Goal: Register for event/course

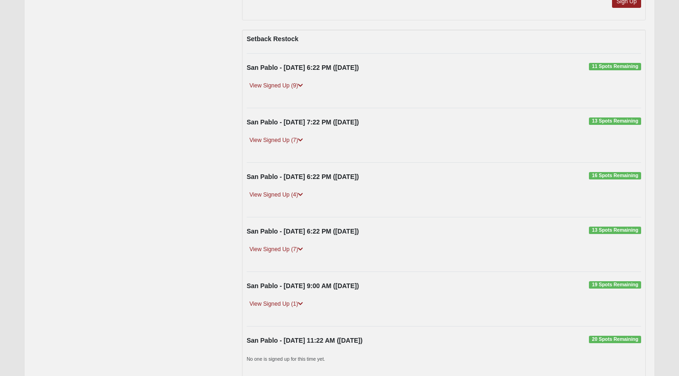
scroll to position [268, 0]
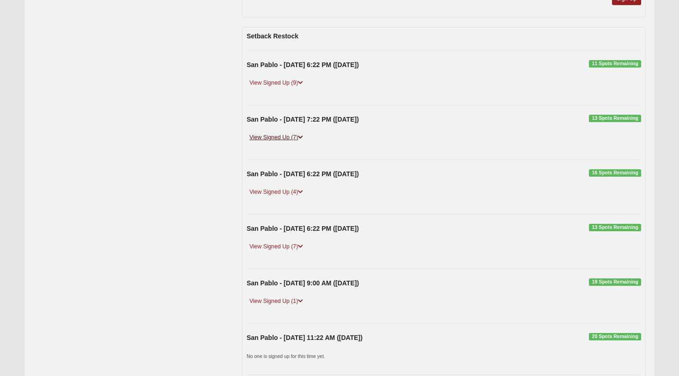
click at [296, 140] on link "View Signed Up (7)" at bounding box center [276, 138] width 59 height 10
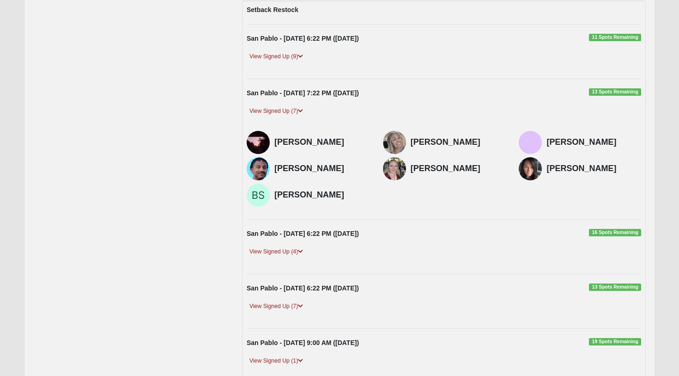
scroll to position [295, 0]
click at [267, 294] on div "San Pablo - 9/13/2025 6:22 PM (9/13/2025) 13 Spots Remaining" at bounding box center [444, 290] width 408 height 14
click at [267, 301] on link "View Signed Up (7)" at bounding box center [276, 306] width 59 height 10
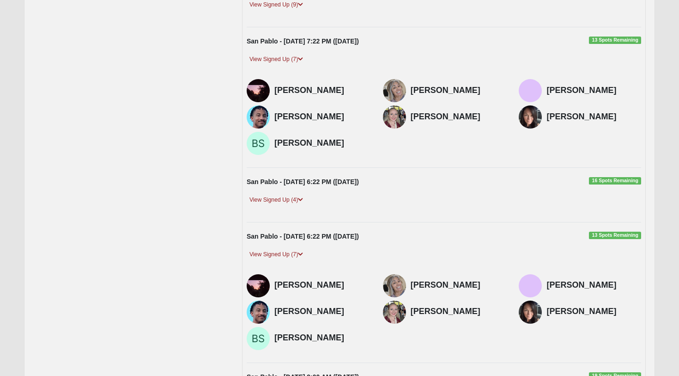
scroll to position [368, 0]
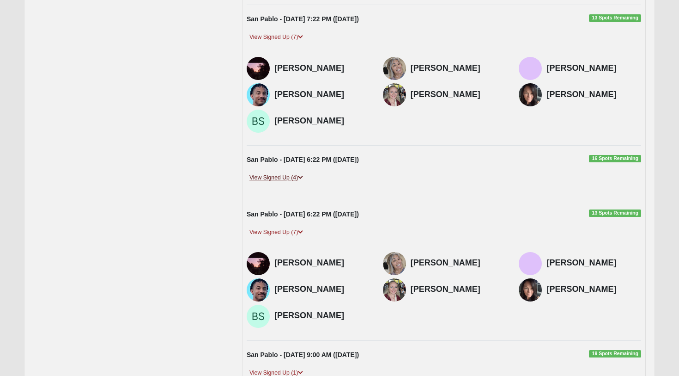
click at [280, 173] on link "View Signed Up (4)" at bounding box center [276, 178] width 59 height 10
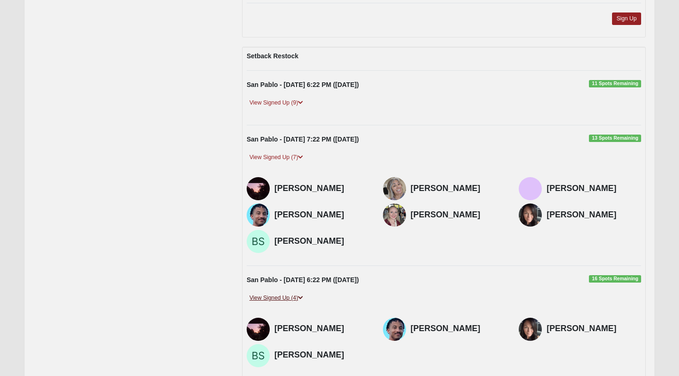
scroll to position [242, 0]
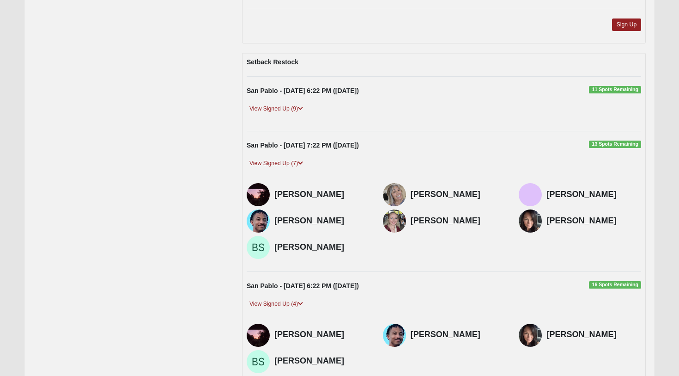
click at [273, 102] on div "San Pablo - 9/10/2025 6:22 PM (9/10/2025) 11 Spots Remaining View Signed Up (9)…" at bounding box center [444, 104] width 408 height 36
click at [277, 109] on link "View Signed Up (9)" at bounding box center [276, 109] width 59 height 10
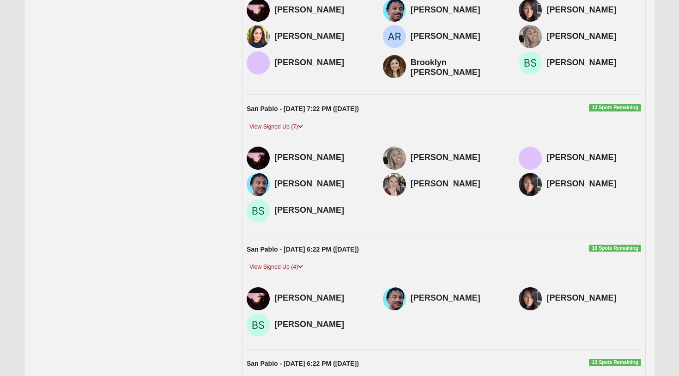
scroll to position [373, 0]
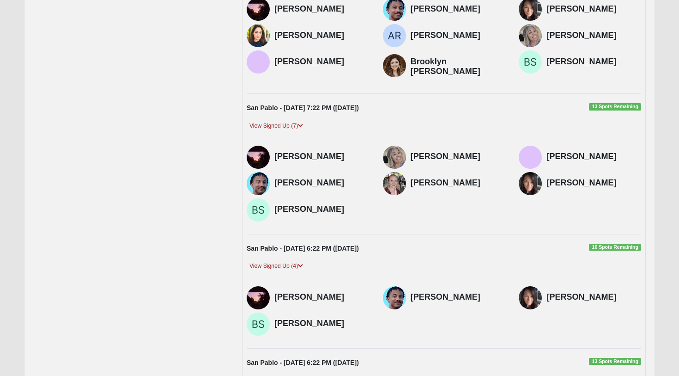
click at [391, 172] on img at bounding box center [394, 183] width 23 height 23
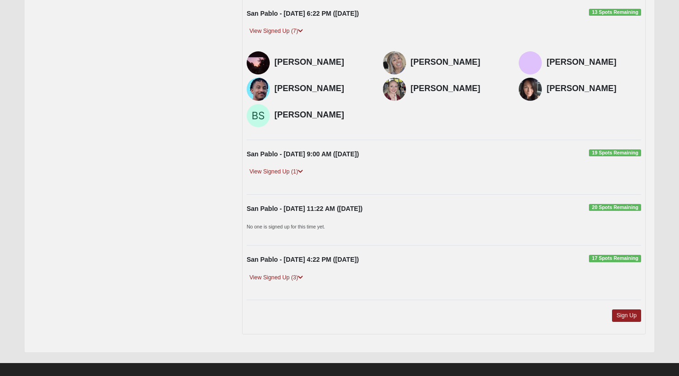
scroll to position [721, 0]
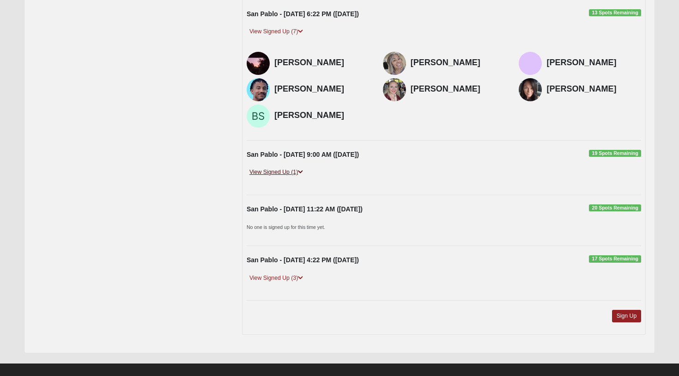
click at [288, 167] on link "View Signed Up (1)" at bounding box center [276, 172] width 59 height 10
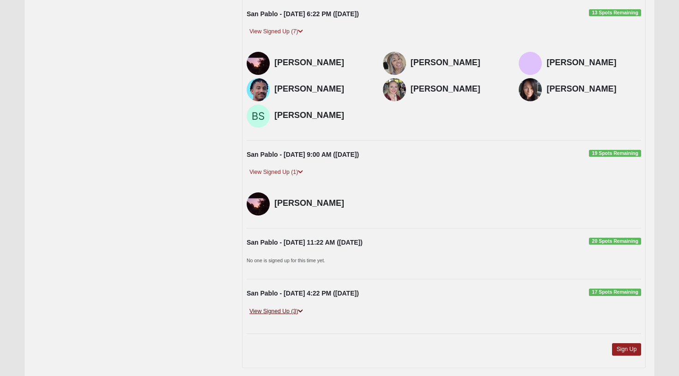
click at [261, 306] on link "View Signed Up (3)" at bounding box center [276, 311] width 59 height 10
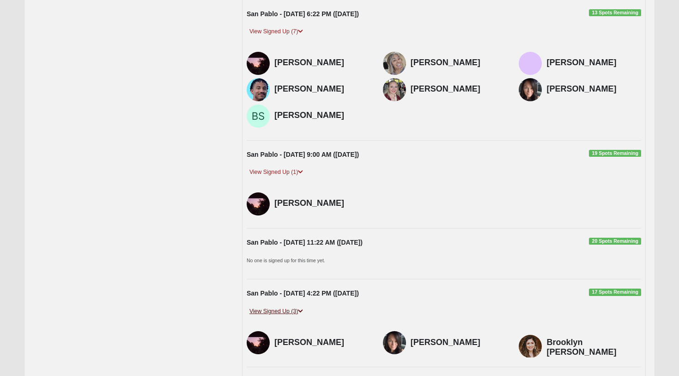
click at [261, 306] on link "View Signed Up (3)" at bounding box center [276, 311] width 59 height 10
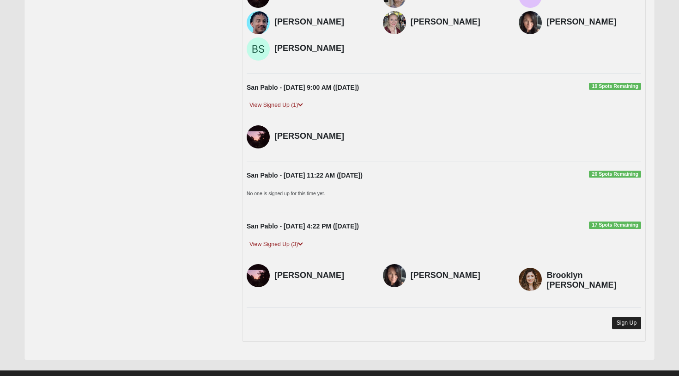
scroll to position [788, 0]
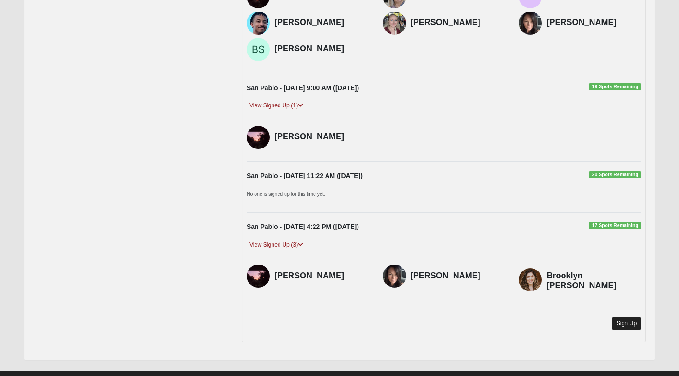
click at [626, 317] on link "Sign Up" at bounding box center [627, 323] width 30 height 12
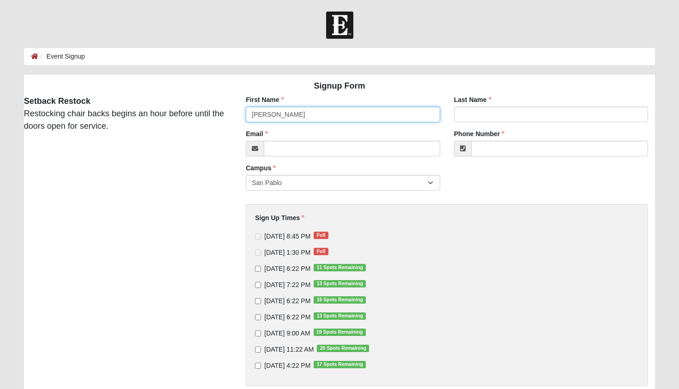
type input "[PERSON_NAME]"
click at [629, 115] on input "Last Name" at bounding box center [551, 115] width 195 height 16
click at [637, 115] on input "Last Name" at bounding box center [551, 115] width 195 height 16
type input "Rances"
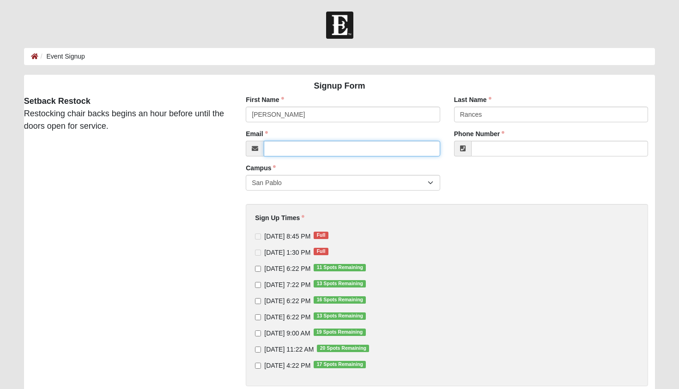
type input "[EMAIL_ADDRESS][DOMAIN_NAME]"
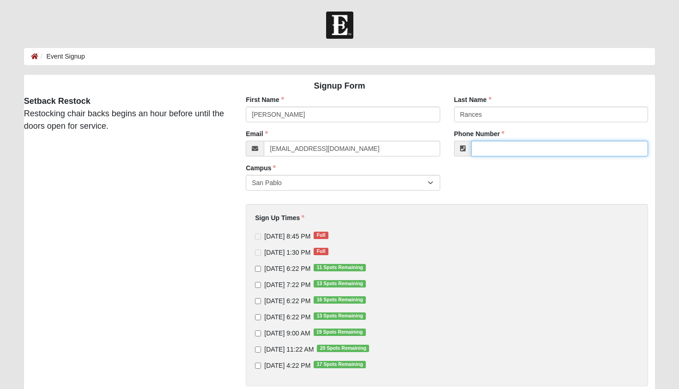
click at [631, 146] on input "Phone Number" at bounding box center [559, 149] width 177 height 16
type input "[PHONE_NUMBER]"
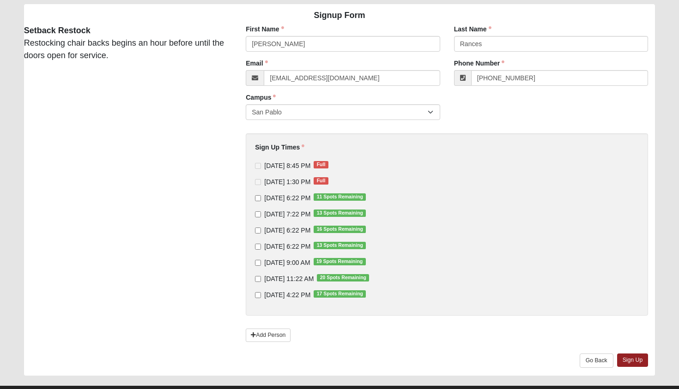
scroll to position [72, 0]
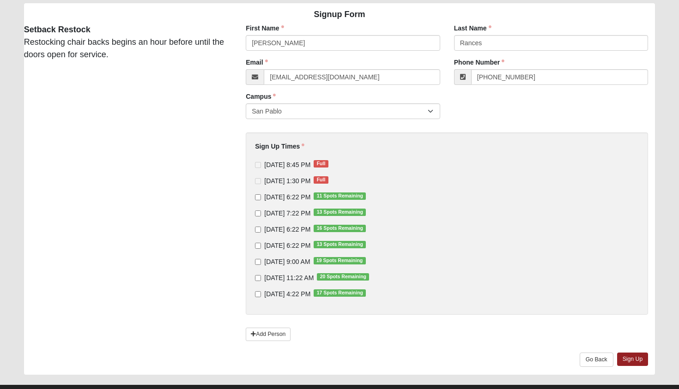
click at [257, 211] on input "9/11/2025 7:22 PM 13 Spots Remaining" at bounding box center [258, 214] width 6 height 6
checkbox input "true"
click at [257, 245] on input "9/13/2025 6:22 PM 13 Spots Remaining" at bounding box center [258, 246] width 6 height 6
checkbox input "true"
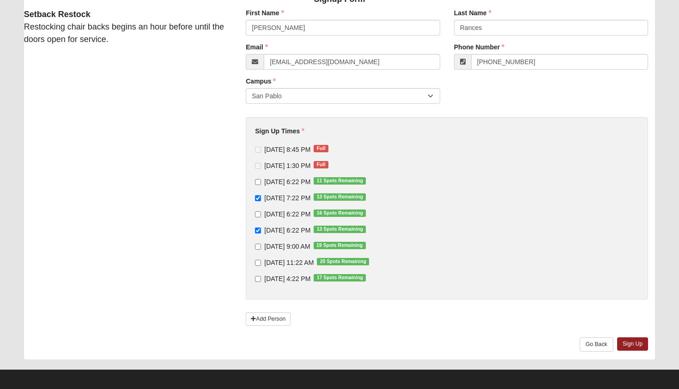
scroll to position [86, 0]
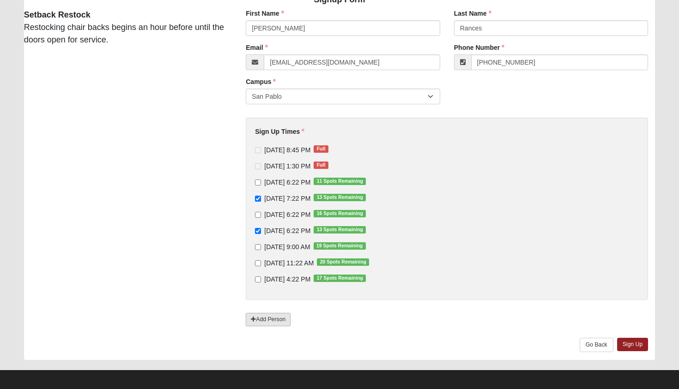
click at [259, 315] on link "Add Person" at bounding box center [268, 319] width 45 height 13
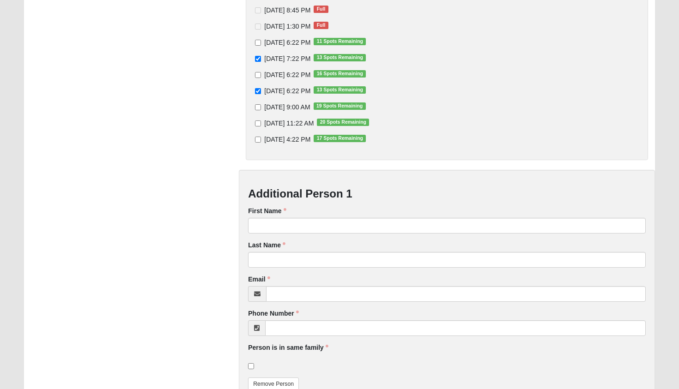
scroll to position [227, 0]
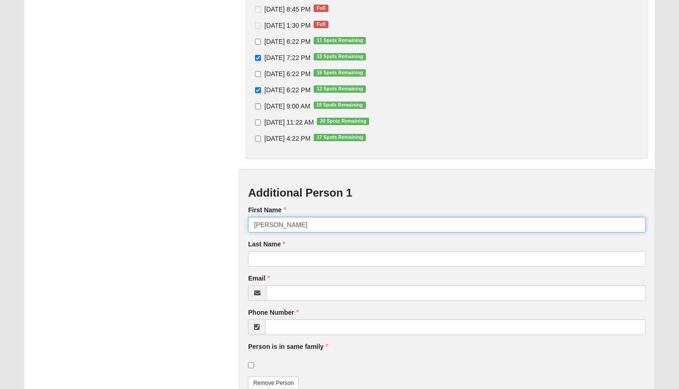
type input "Sarkis"
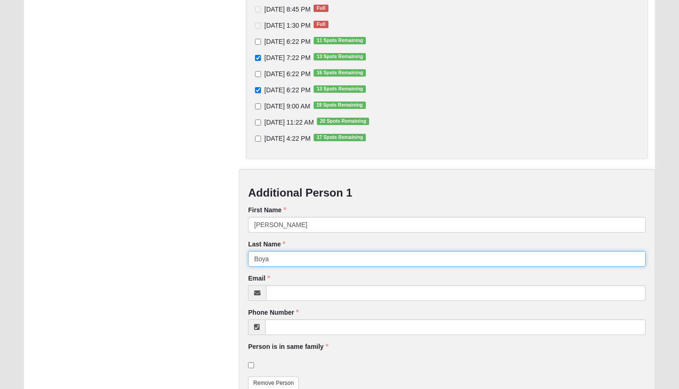
type input "Boyaj"
type input "Boyajian"
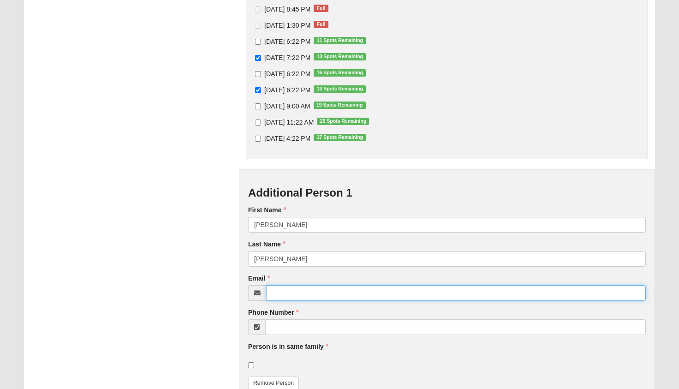
type input "sarkville@yahoo.com"
click at [326, 291] on input "sarkville@yahoo.com" at bounding box center [456, 294] width 380 height 16
type input "sarkis.boyajian@gmail.com"
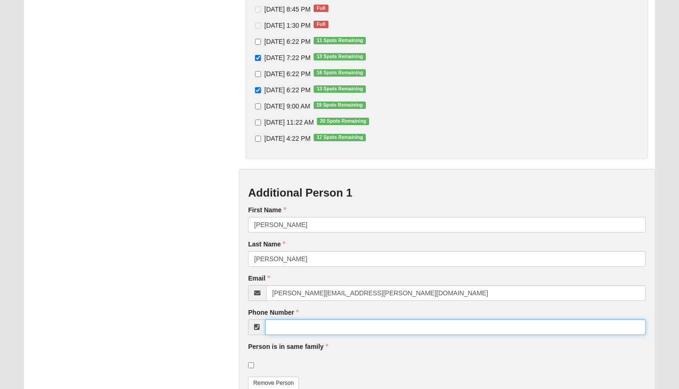
click at [634, 327] on input "Phone Number" at bounding box center [455, 328] width 381 height 16
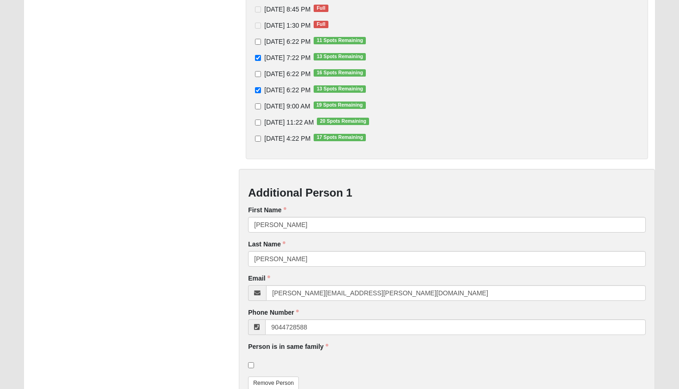
type input "(904) 472-8588"
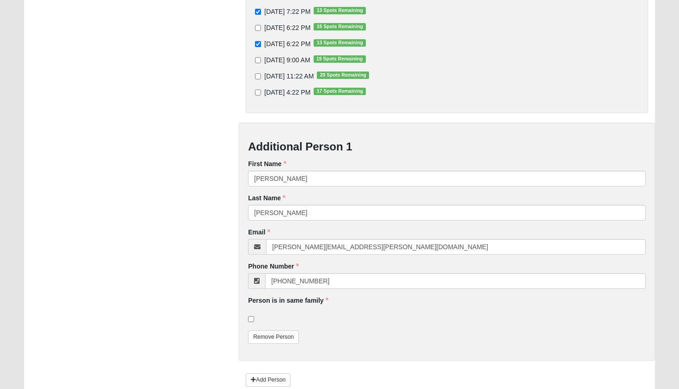
scroll to position [274, 0]
click at [370, 333] on div "Additional Person 1 First Name Sarkis First Name is required. Last Name Boyajia…" at bounding box center [447, 241] width 416 height 238
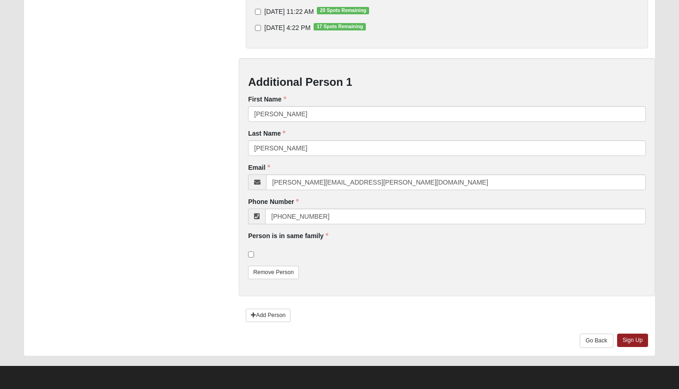
scroll to position [337, 0]
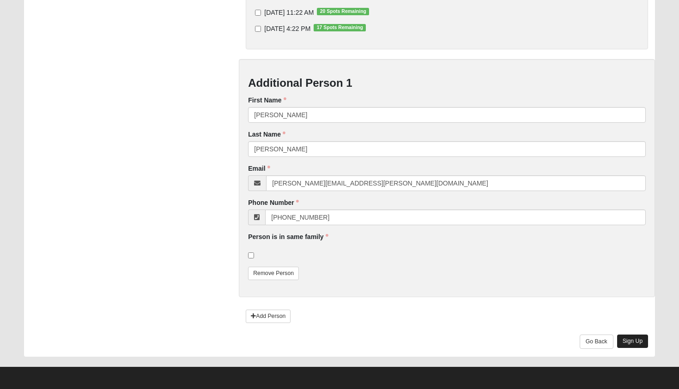
click at [632, 340] on link "Sign Up" at bounding box center [632, 341] width 31 height 13
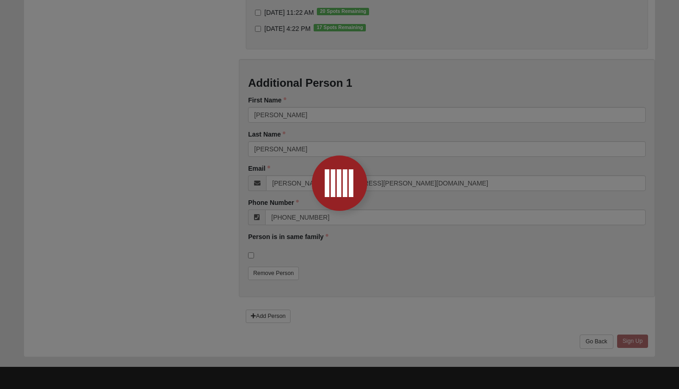
scroll to position [0, 0]
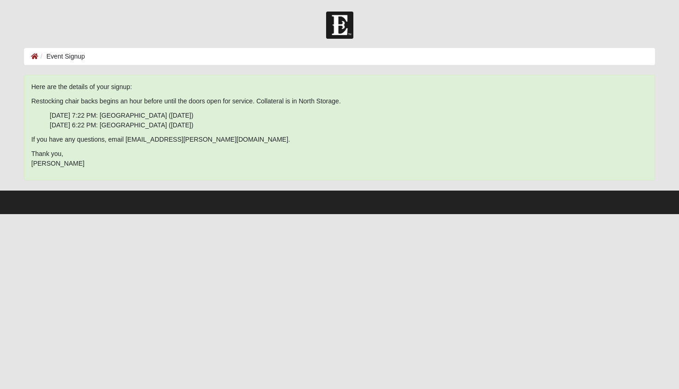
click at [61, 56] on li "Event Signup" at bounding box center [61, 57] width 47 height 10
click at [35, 53] on link at bounding box center [34, 56] width 7 height 7
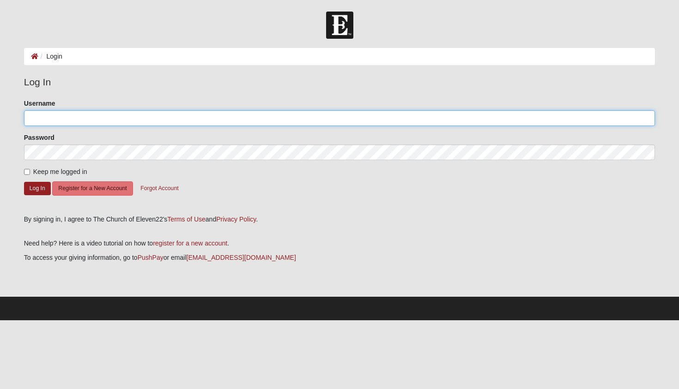
type input "[EMAIL_ADDRESS][DOMAIN_NAME]"
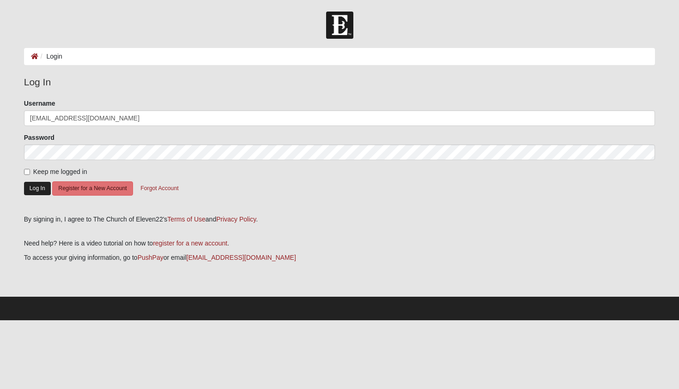
click at [31, 186] on button "Log In" at bounding box center [37, 188] width 27 height 13
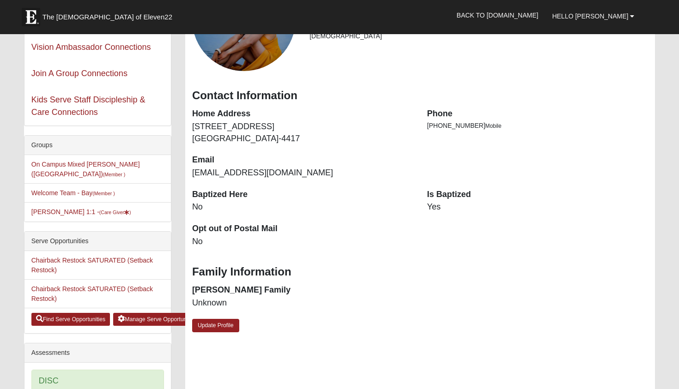
scroll to position [118, 0]
click at [155, 319] on link "Manage Serve Opportunities" at bounding box center [157, 319] width 88 height 13
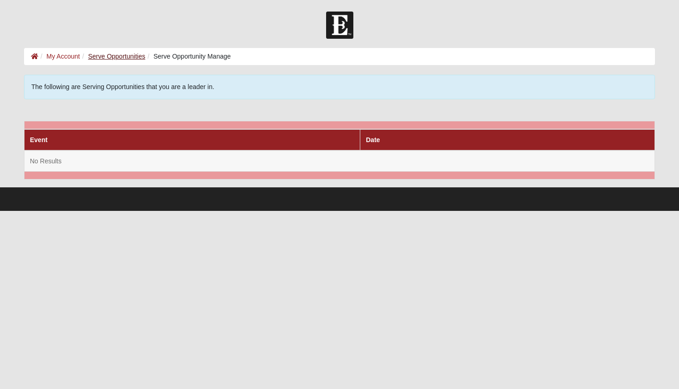
click at [128, 55] on link "Serve Opportunities" at bounding box center [116, 56] width 57 height 7
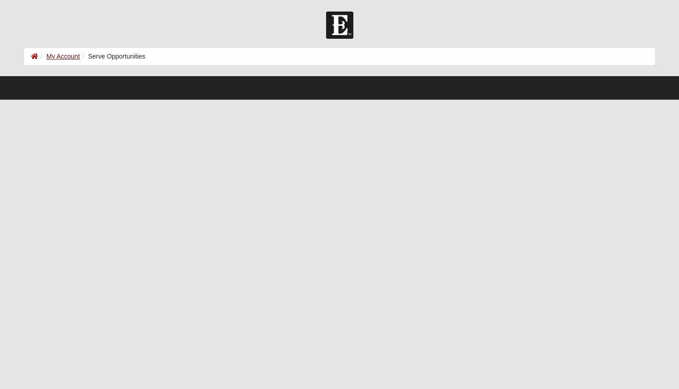
click at [52, 54] on link "My Account" at bounding box center [63, 56] width 33 height 7
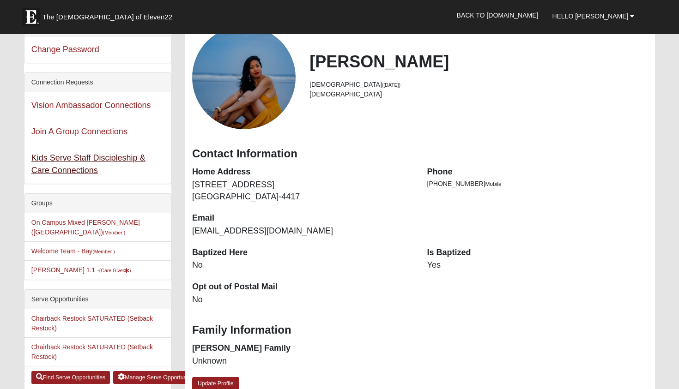
scroll to position [62, 0]
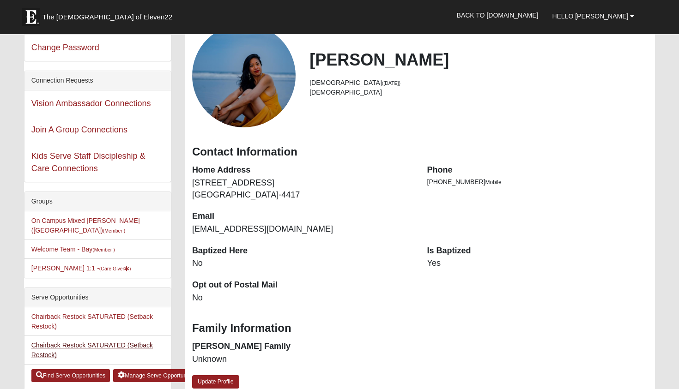
click at [44, 349] on link "Chairback Restock SATURATED (Setback Restock)" at bounding box center [92, 350] width 122 height 17
click at [40, 327] on link "Chairback Restock SATURATED (Setback Restock)" at bounding box center [92, 321] width 122 height 17
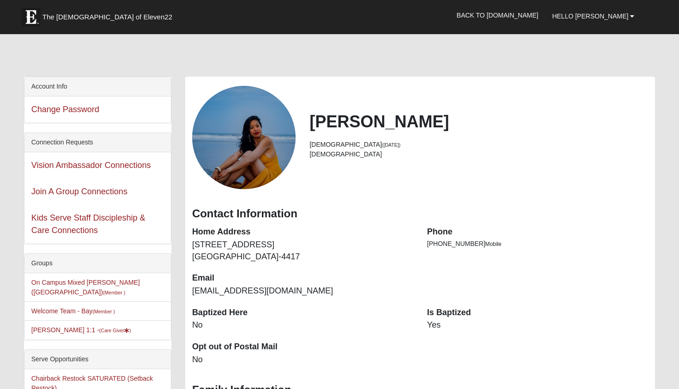
scroll to position [0, 0]
click at [601, 14] on span "Hello [PERSON_NAME]" at bounding box center [590, 15] width 76 height 7
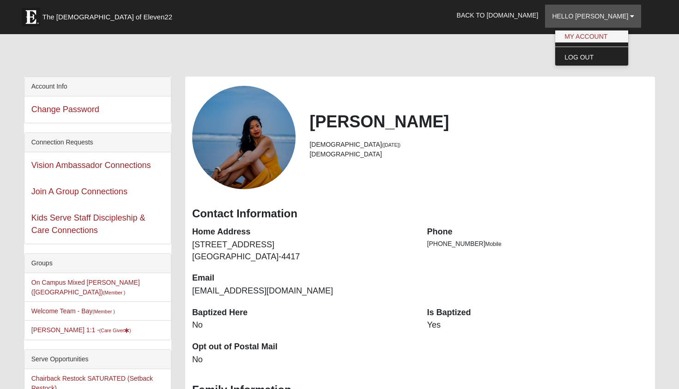
click at [595, 38] on link "My Account" at bounding box center [591, 36] width 73 height 12
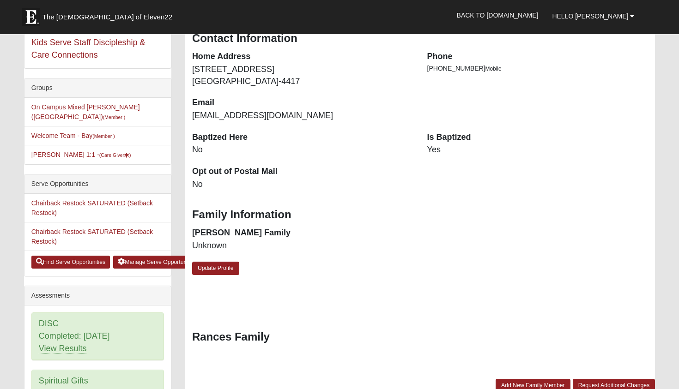
scroll to position [151, 0]
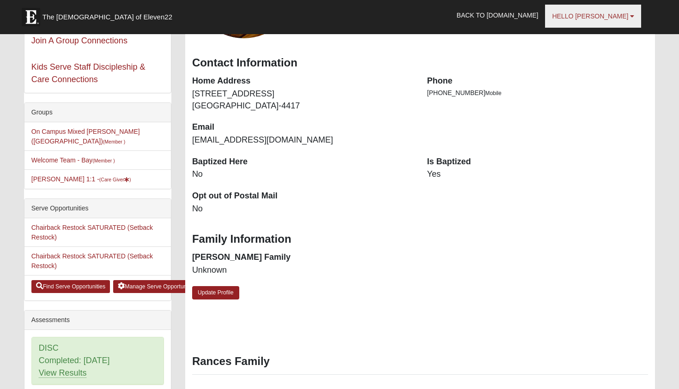
click at [602, 18] on span "Hello [PERSON_NAME]" at bounding box center [590, 15] width 76 height 7
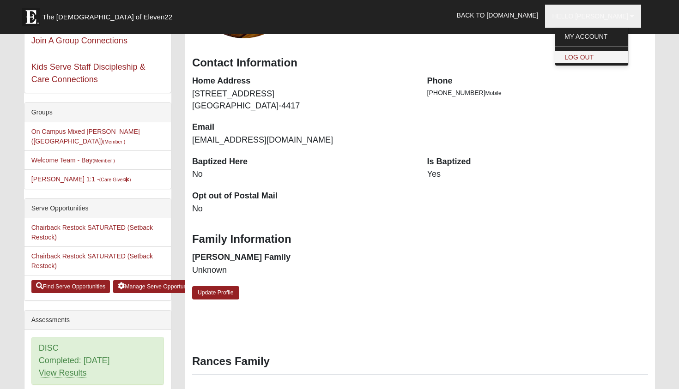
click at [598, 54] on link "Log Out" at bounding box center [591, 57] width 73 height 12
